Goal: Transaction & Acquisition: Purchase product/service

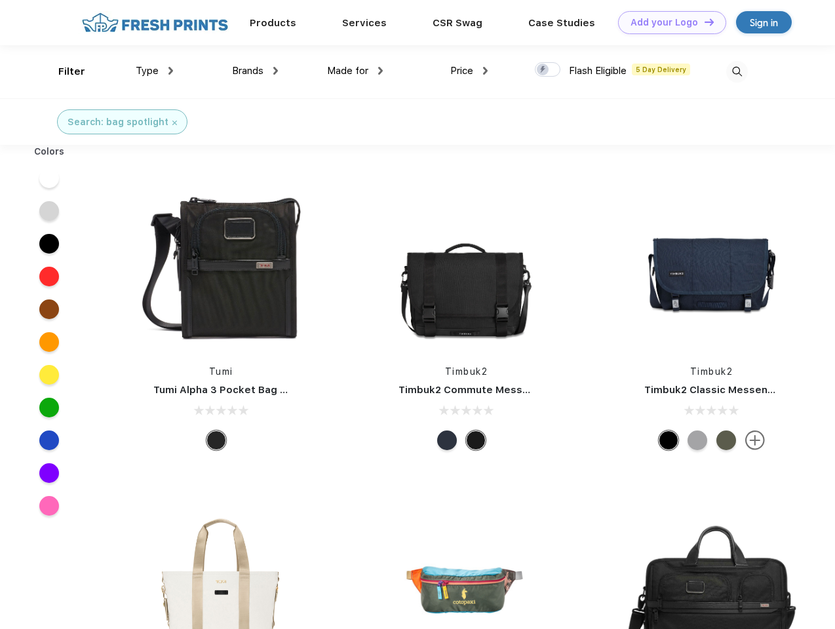
click at [667, 22] on link "Add your Logo Design Tool" at bounding box center [672, 22] width 108 height 23
click at [0, 0] on div "Design Tool" at bounding box center [0, 0] width 0 height 0
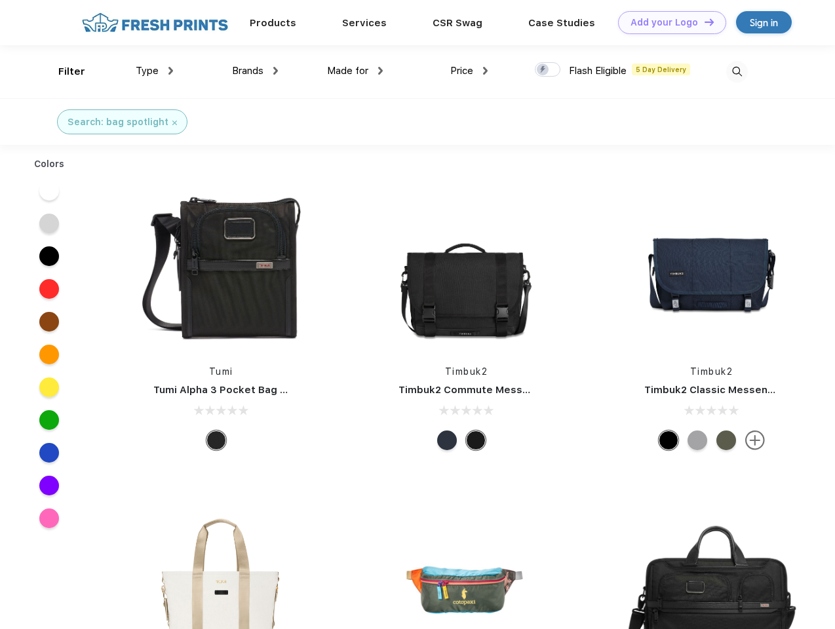
click at [703, 22] on link "Add your Logo Design Tool" at bounding box center [672, 22] width 108 height 23
click at [63, 71] on div "Filter" at bounding box center [71, 71] width 27 height 15
click at [155, 71] on span "Type" at bounding box center [147, 71] width 23 height 12
click at [255, 71] on span "Brands" at bounding box center [247, 71] width 31 height 12
click at [355, 71] on span "Made for" at bounding box center [347, 71] width 41 height 12
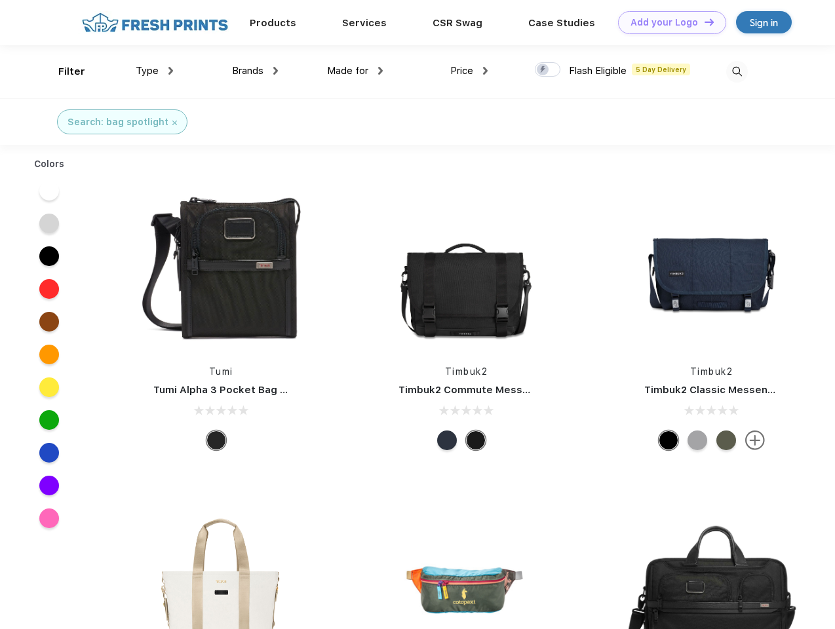
click at [469, 71] on span "Price" at bounding box center [461, 71] width 23 height 12
click at [548, 70] on div at bounding box center [548, 69] width 26 height 14
click at [544, 70] on input "checkbox" at bounding box center [539, 66] width 9 height 9
click at [737, 71] on img at bounding box center [737, 72] width 22 height 22
